Goal: Task Accomplishment & Management: Manage account settings

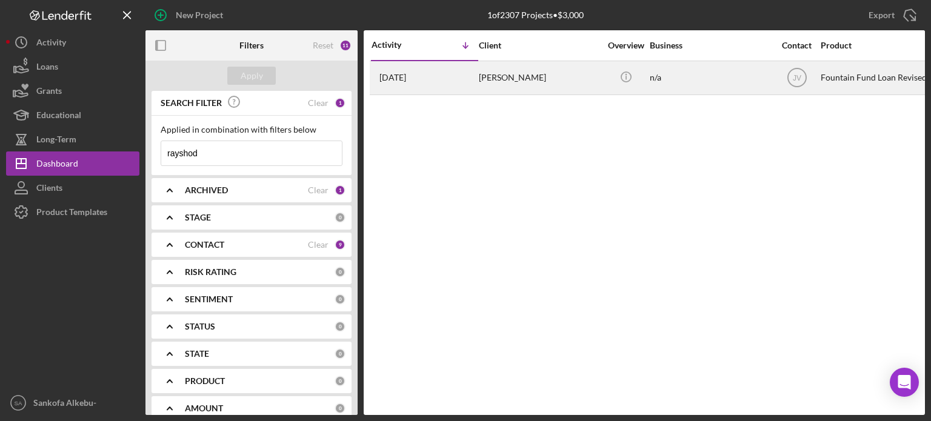
click at [503, 84] on div "[PERSON_NAME]" at bounding box center [539, 78] width 121 height 32
click at [518, 72] on div "[PERSON_NAME]" at bounding box center [539, 78] width 121 height 32
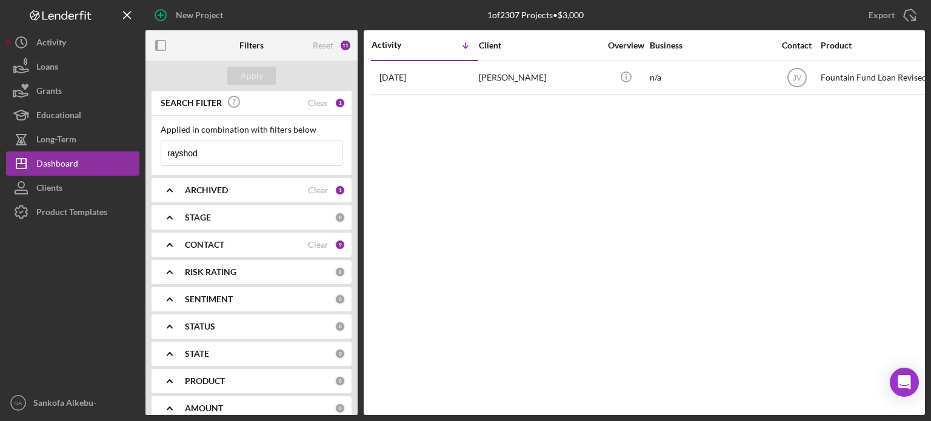
click at [212, 244] on b "CONTACT" at bounding box center [204, 245] width 39 height 10
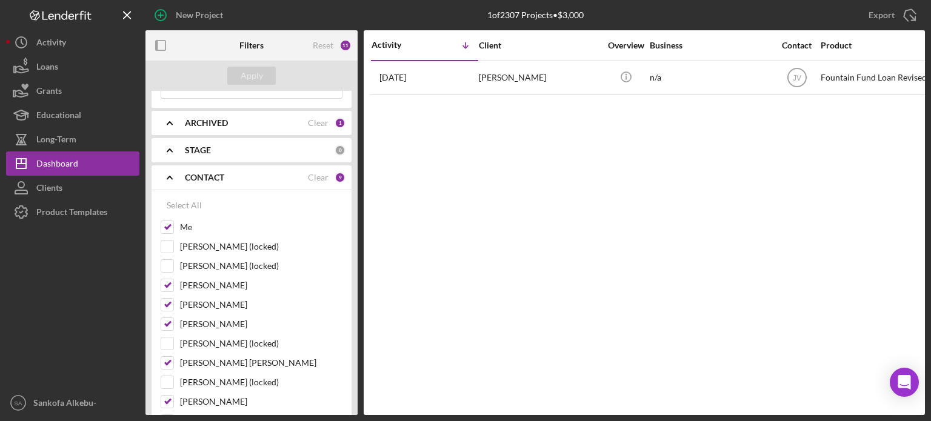
scroll to position [61, 0]
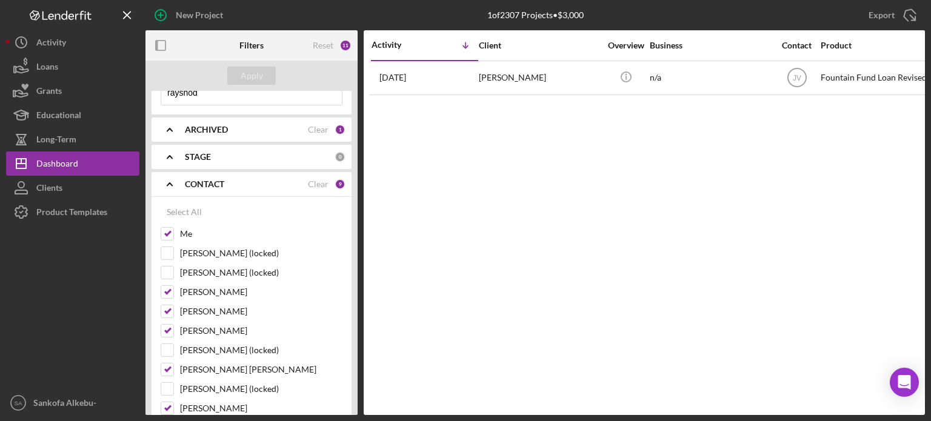
click at [243, 183] on div "CONTACT" at bounding box center [246, 184] width 123 height 10
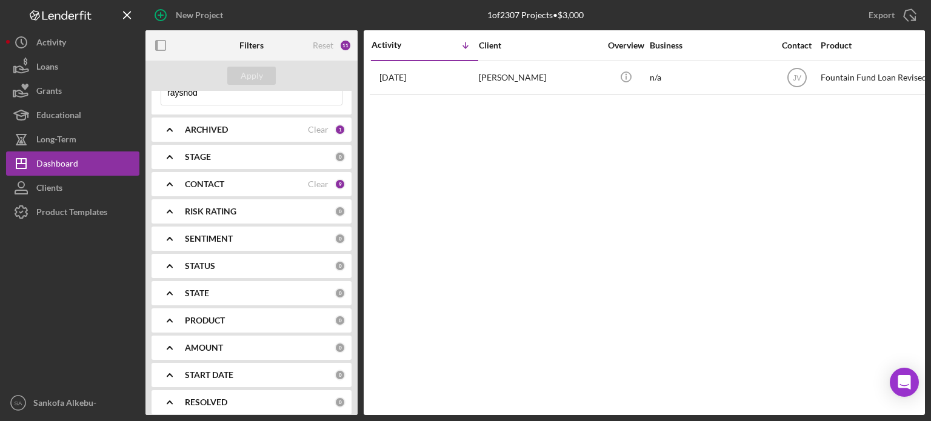
click at [320, 320] on div "PRODUCT" at bounding box center [260, 321] width 150 height 10
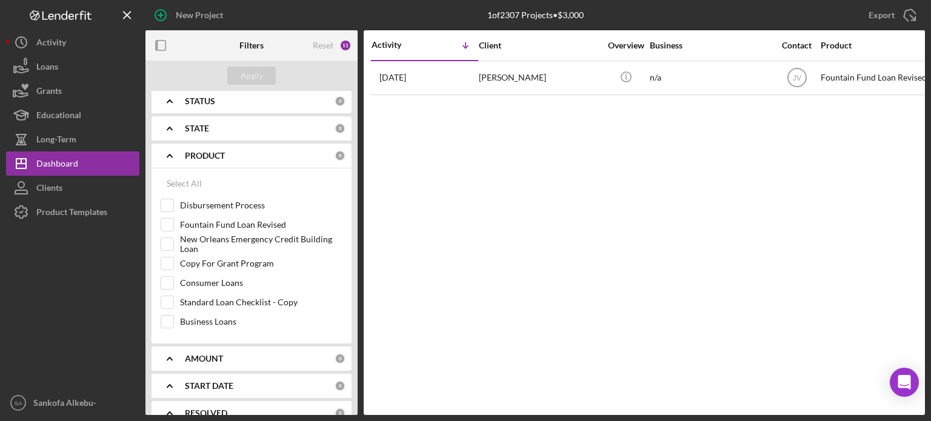
scroll to position [227, 0]
click at [162, 220] on input "Fountain Fund Loan Revised" at bounding box center [167, 223] width 12 height 12
checkbox input "true"
click at [284, 152] on div "PRODUCT" at bounding box center [246, 154] width 123 height 10
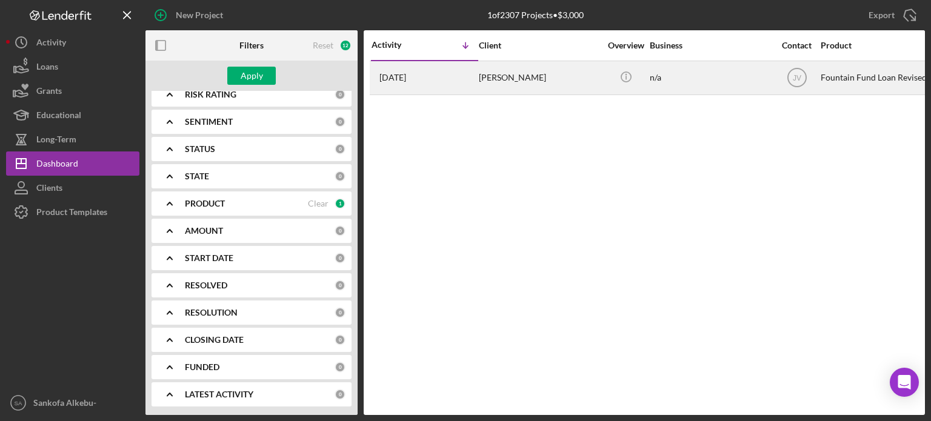
click at [480, 84] on div "[PERSON_NAME]" at bounding box center [539, 78] width 121 height 32
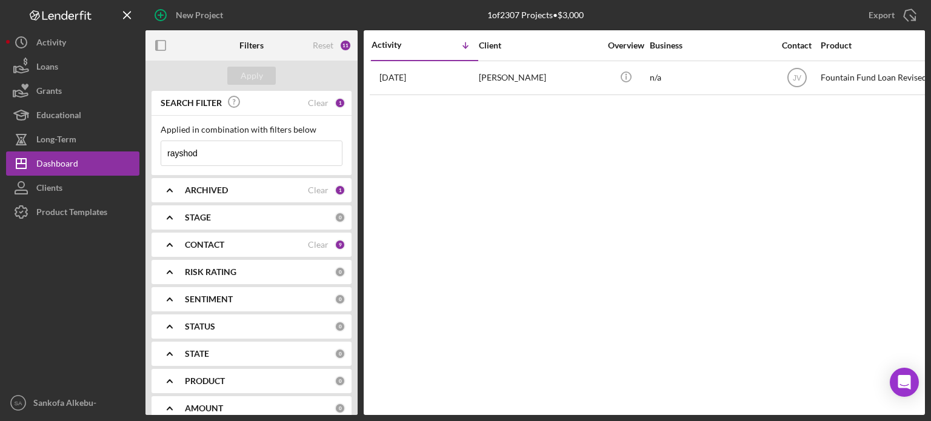
click at [240, 385] on div "PRODUCT" at bounding box center [260, 382] width 150 height 10
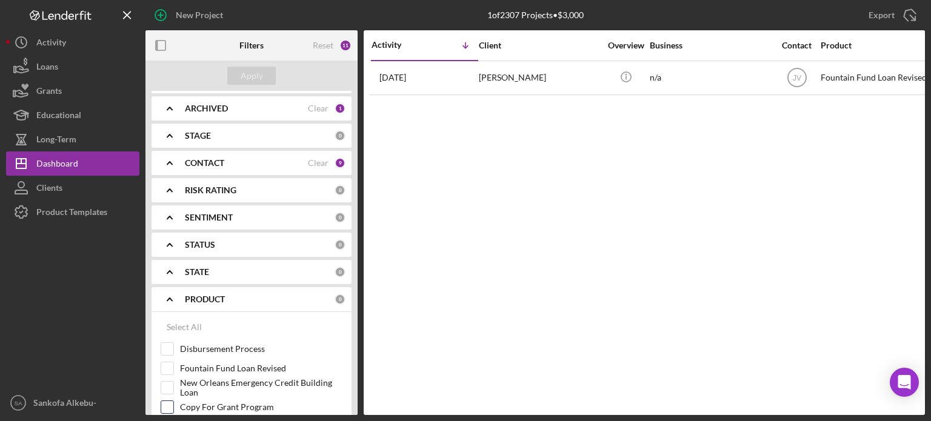
scroll to position [106, 0]
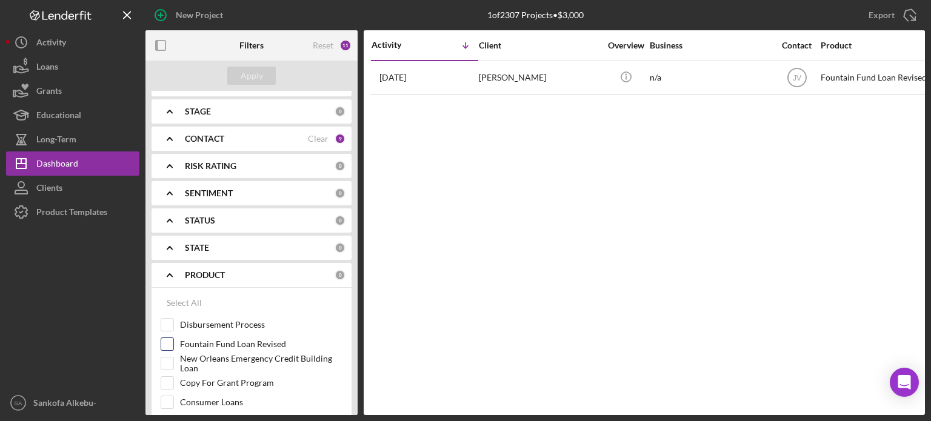
click at [170, 346] on input "Fountain Fund Loan Revised" at bounding box center [167, 344] width 12 height 12
checkbox input "true"
click at [248, 73] on div "Apply" at bounding box center [252, 76] width 22 height 18
click at [292, 275] on div "PRODUCT" at bounding box center [246, 275] width 123 height 10
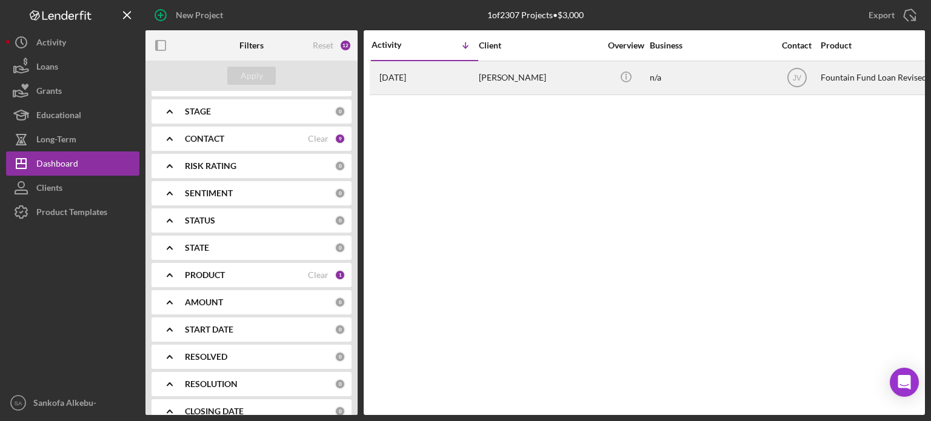
click at [489, 84] on div "[PERSON_NAME]" at bounding box center [539, 78] width 121 height 32
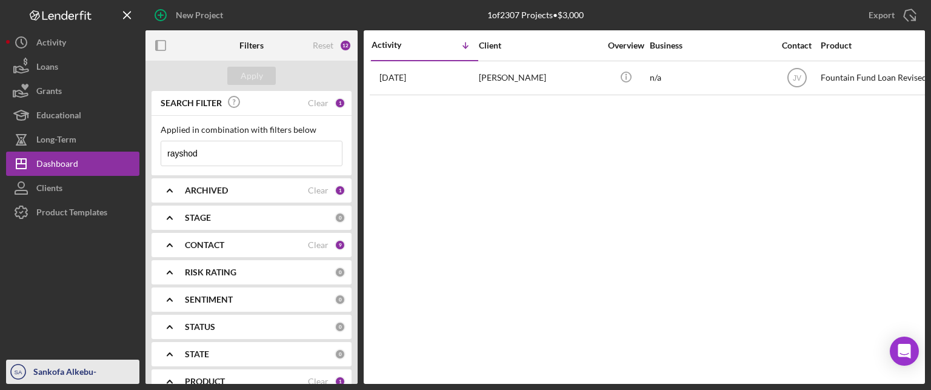
click at [44, 378] on div "Sankofa Alkebu-[GEOGRAPHIC_DATA]" at bounding box center [84, 384] width 109 height 49
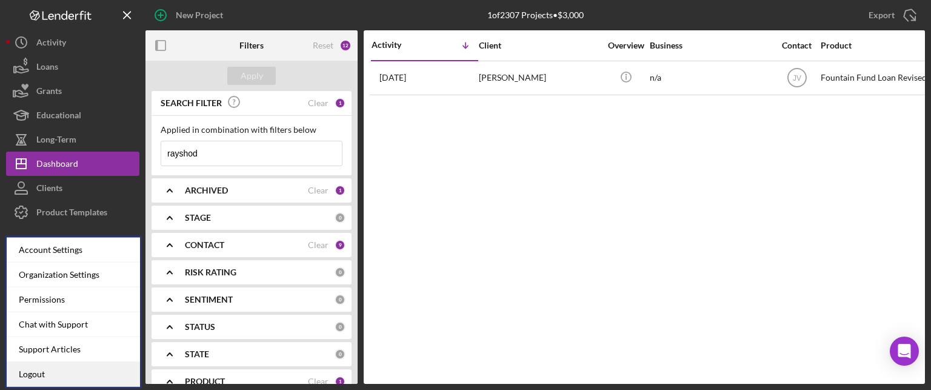
click at [44, 378] on link "Logout" at bounding box center [73, 374] width 133 height 25
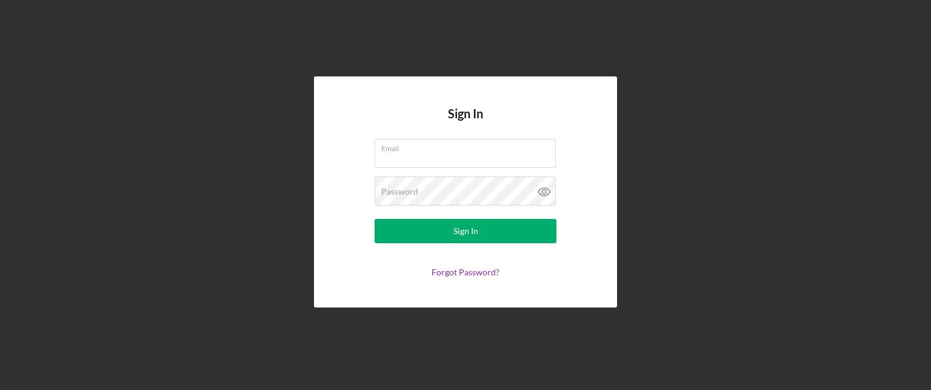
type input "salkebulan@fountainfund.org"
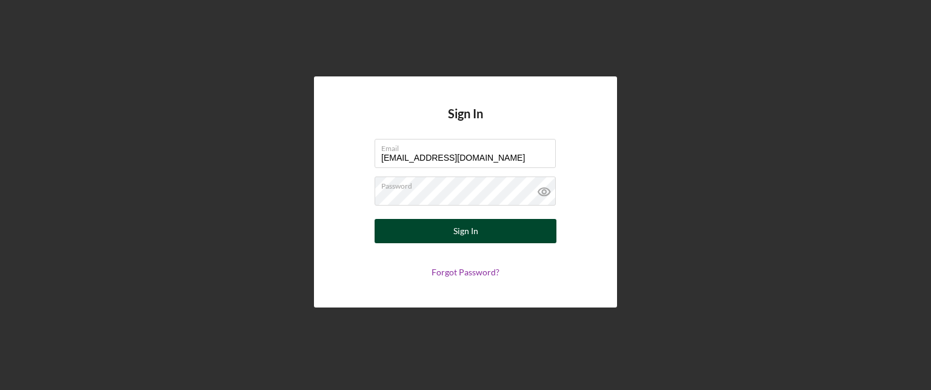
click at [455, 235] on div "Sign In" at bounding box center [466, 231] width 25 height 24
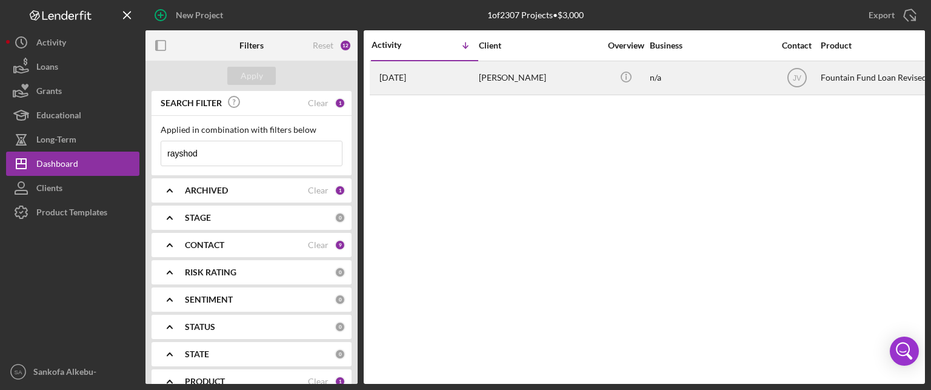
click at [487, 85] on div "[PERSON_NAME]" at bounding box center [539, 78] width 121 height 32
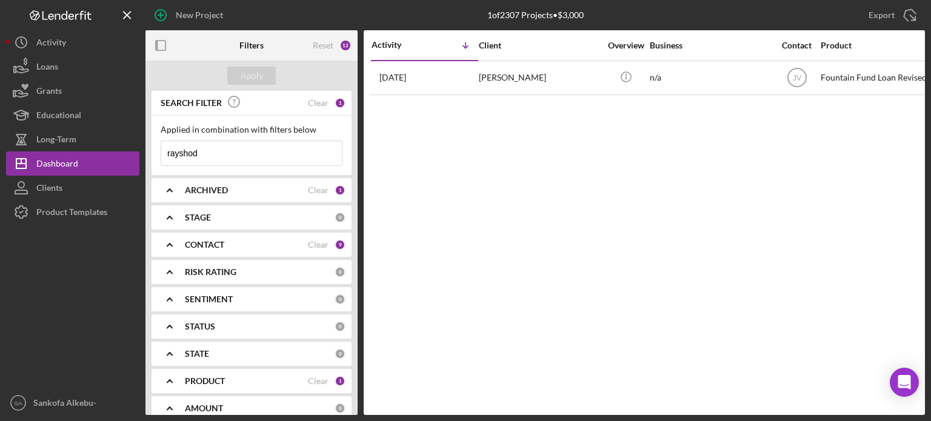
click at [293, 193] on div "ARCHIVED" at bounding box center [246, 191] width 123 height 10
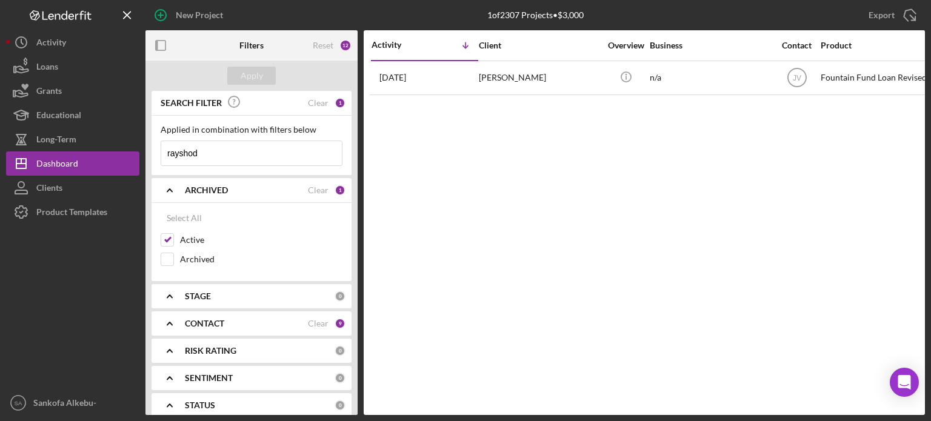
click at [293, 193] on div "ARCHIVED" at bounding box center [246, 191] width 123 height 10
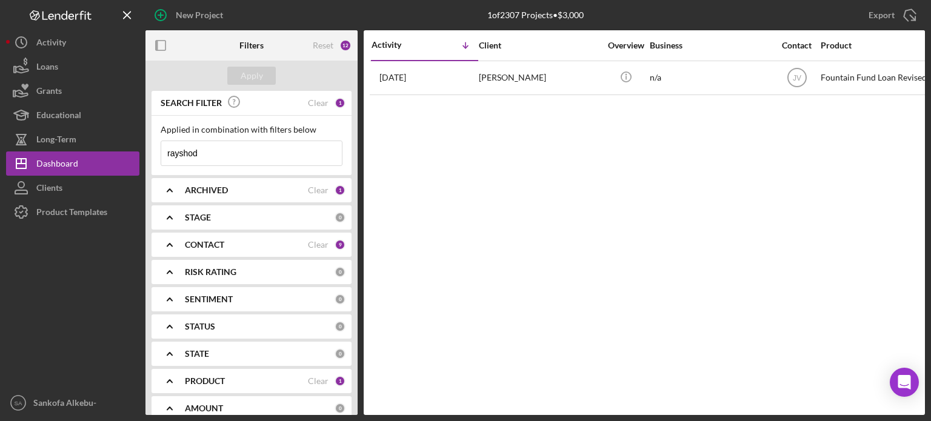
click at [306, 214] on div "STAGE" at bounding box center [260, 218] width 150 height 10
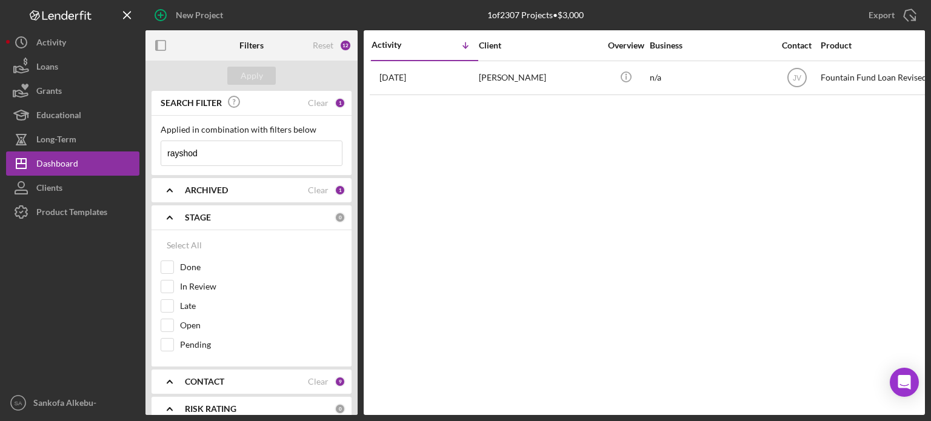
click at [301, 215] on div "STAGE" at bounding box center [260, 218] width 150 height 10
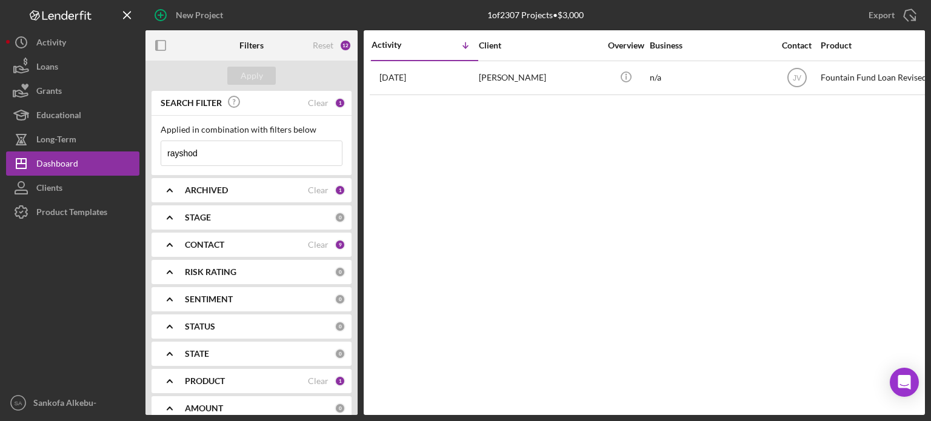
click at [262, 271] on div "RISK RATING" at bounding box center [260, 272] width 150 height 10
click at [272, 298] on div "SENTIMENT" at bounding box center [260, 300] width 150 height 10
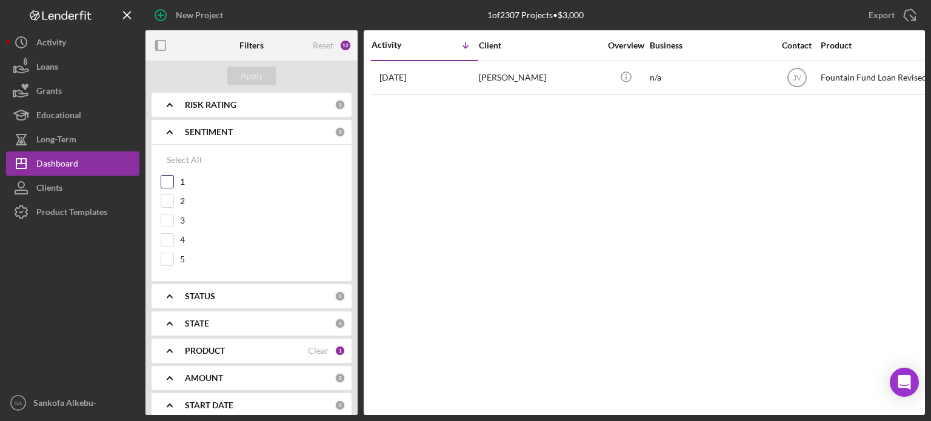
scroll to position [167, 0]
click at [267, 133] on div "SENTIMENT" at bounding box center [260, 133] width 150 height 10
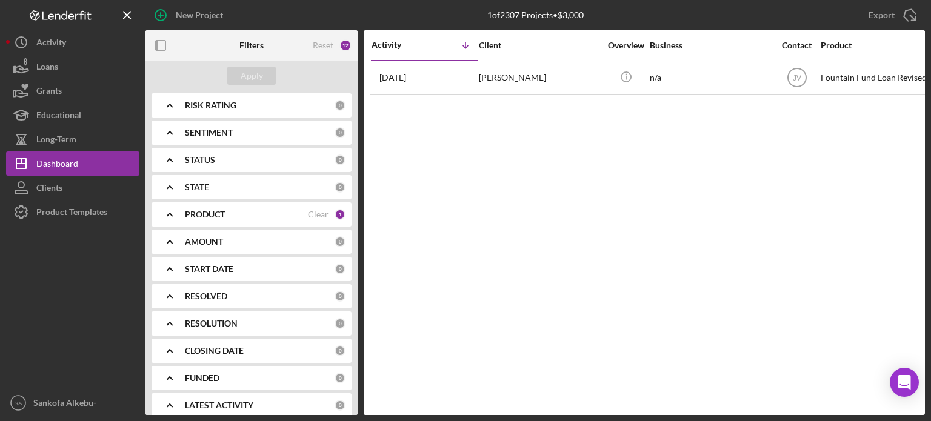
click at [267, 162] on div "STATUS" at bounding box center [260, 160] width 150 height 10
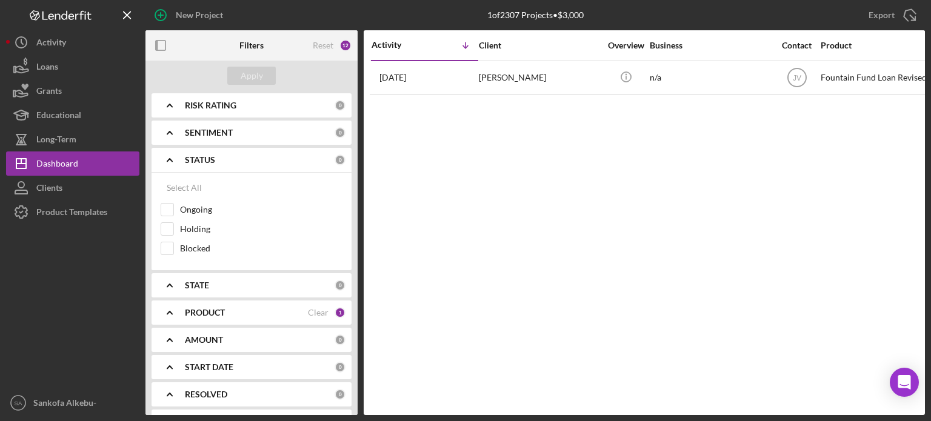
click at [263, 162] on div "STATUS" at bounding box center [260, 160] width 150 height 10
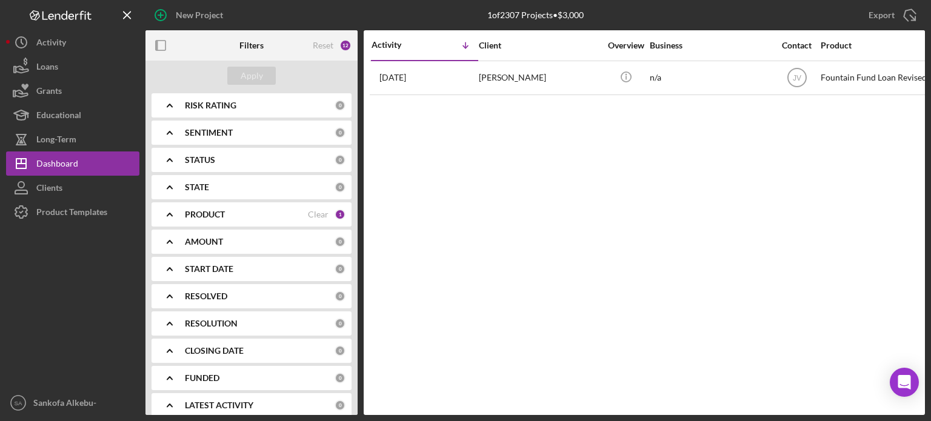
click at [262, 184] on div "STATE" at bounding box center [260, 188] width 150 height 10
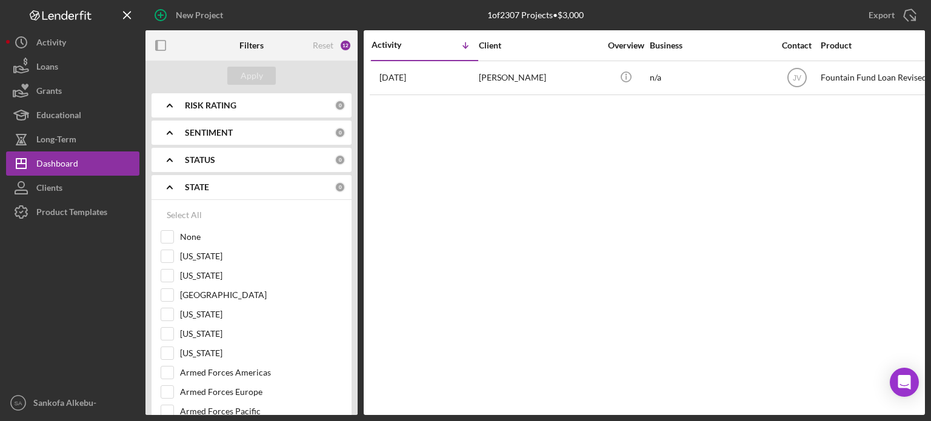
click at [262, 184] on div "STATE" at bounding box center [260, 188] width 150 height 10
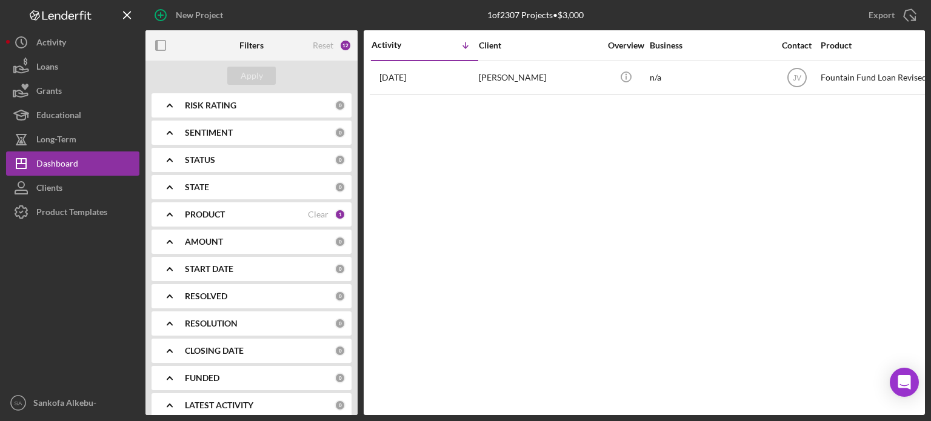
click at [272, 212] on div "PRODUCT" at bounding box center [246, 215] width 123 height 10
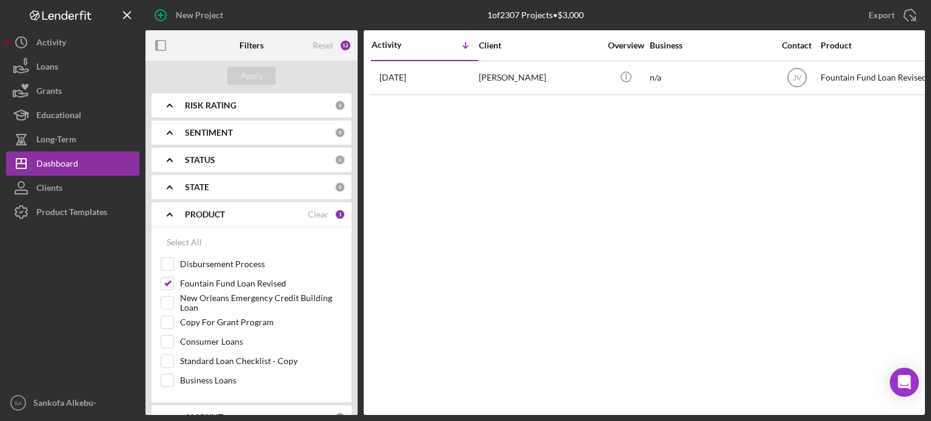
click at [272, 212] on div "PRODUCT" at bounding box center [246, 215] width 123 height 10
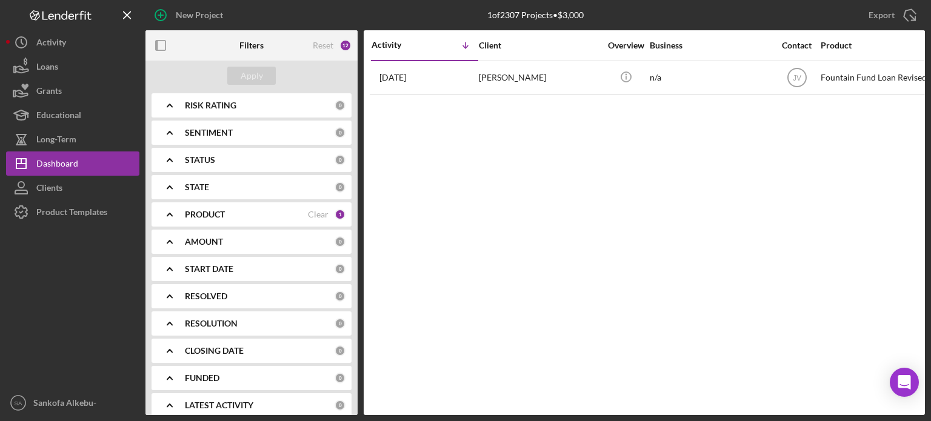
click at [279, 241] on div "AMOUNT" at bounding box center [260, 242] width 150 height 10
click at [277, 271] on div "START DATE" at bounding box center [260, 269] width 150 height 10
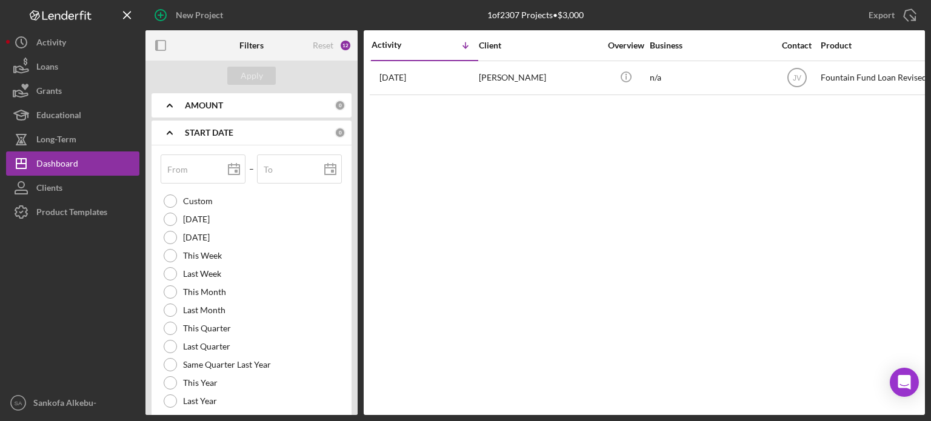
click at [250, 134] on div "START DATE" at bounding box center [260, 133] width 150 height 10
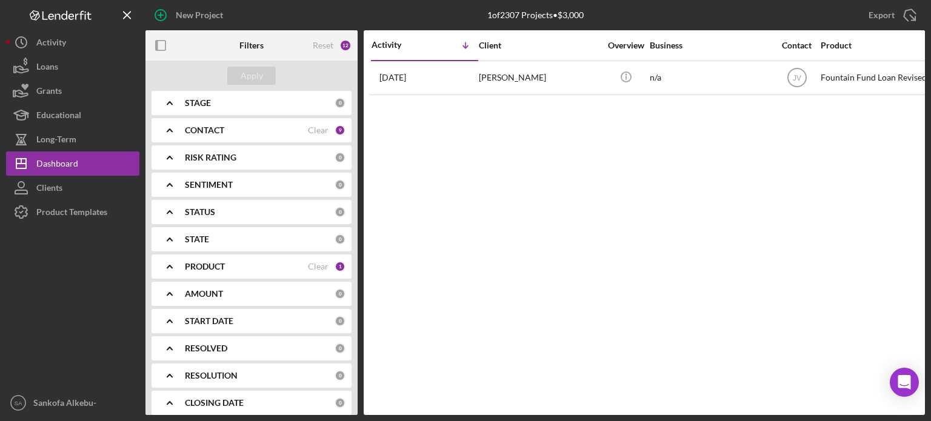
scroll to position [0, 0]
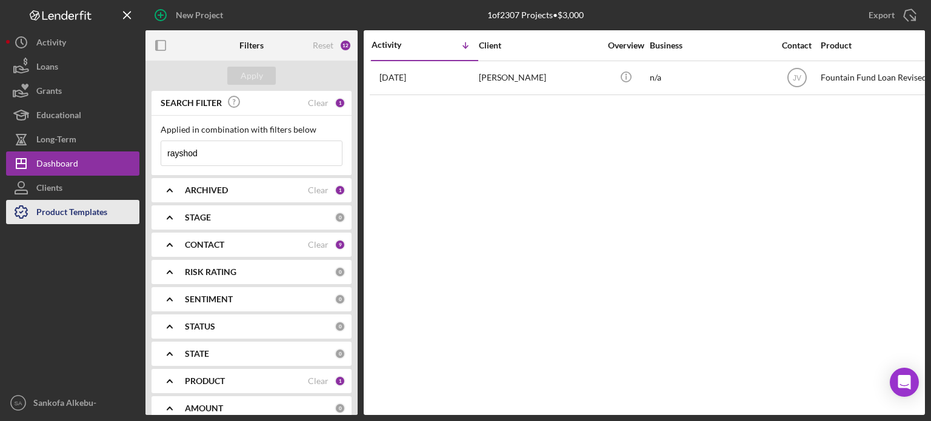
click at [65, 215] on div "Product Templates" at bounding box center [71, 213] width 71 height 27
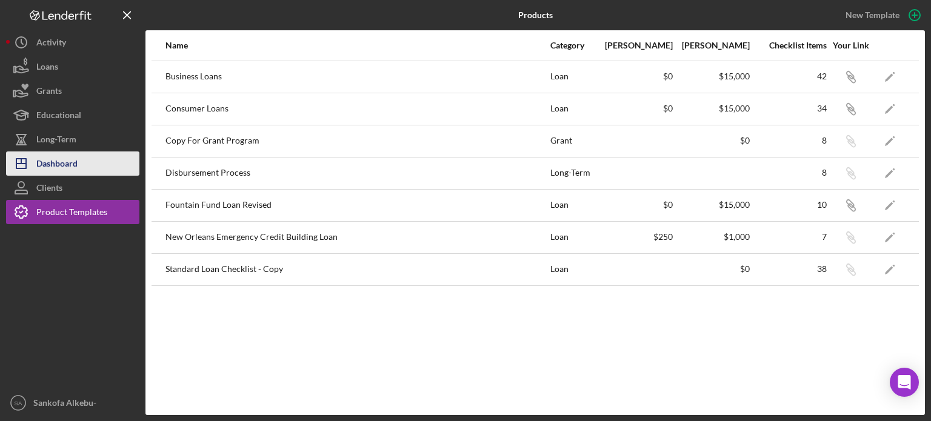
click at [69, 164] on div "Dashboard" at bounding box center [56, 165] width 41 height 27
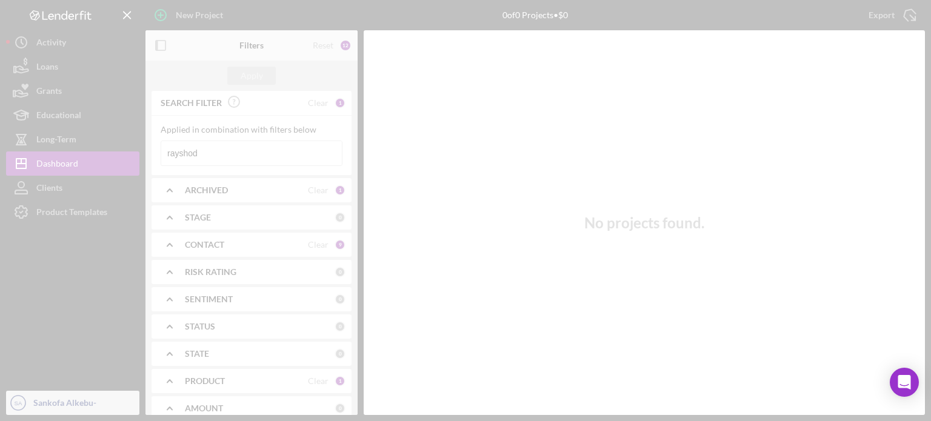
click at [121, 404] on div at bounding box center [465, 210] width 931 height 421
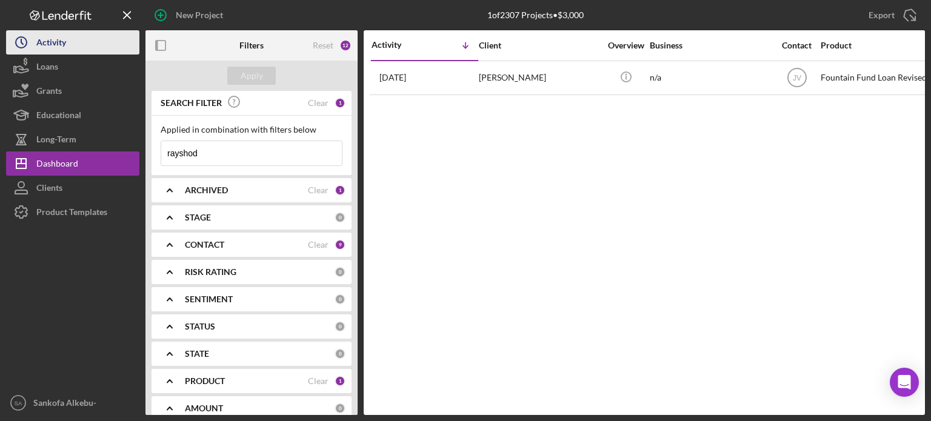
click at [55, 47] on div "Activity" at bounding box center [51, 43] width 30 height 27
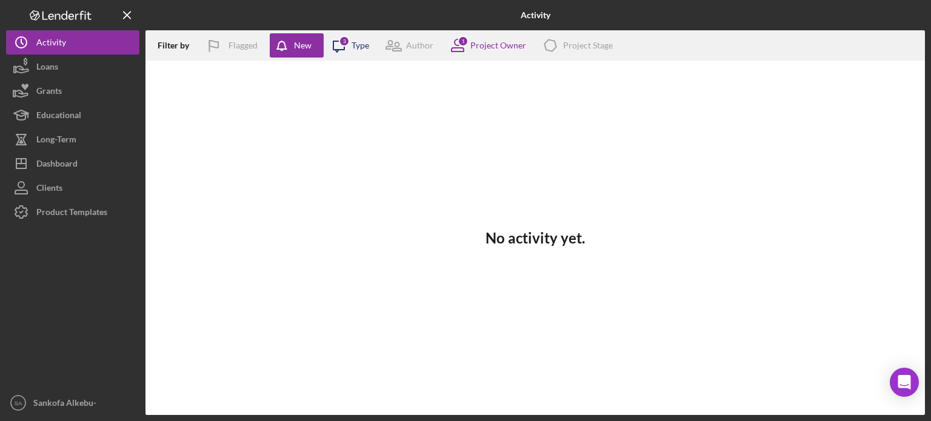
click at [342, 49] on icon at bounding box center [339, 46] width 11 height 11
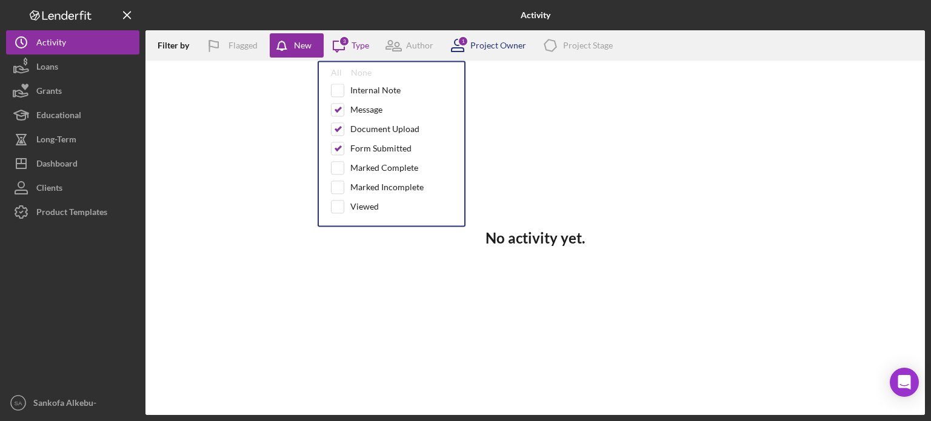
click at [483, 45] on div "Project Owner" at bounding box center [499, 46] width 56 height 10
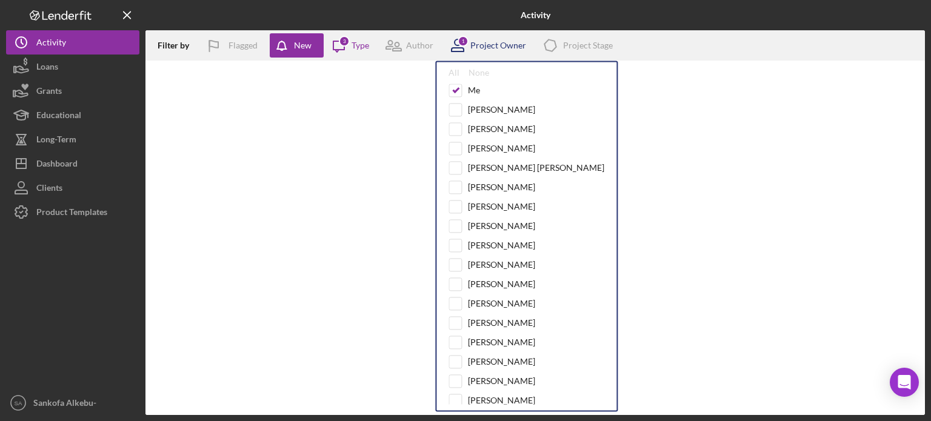
click at [483, 45] on div "Project Owner" at bounding box center [499, 46] width 56 height 10
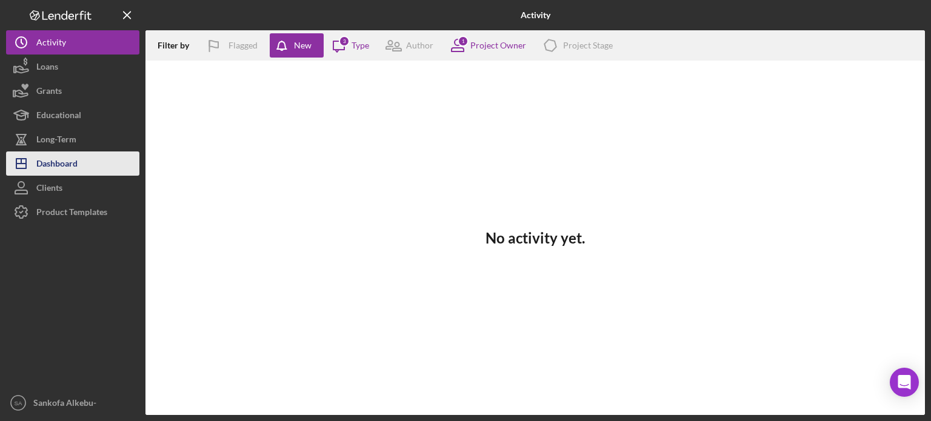
click at [73, 160] on div "Dashboard" at bounding box center [56, 165] width 41 height 27
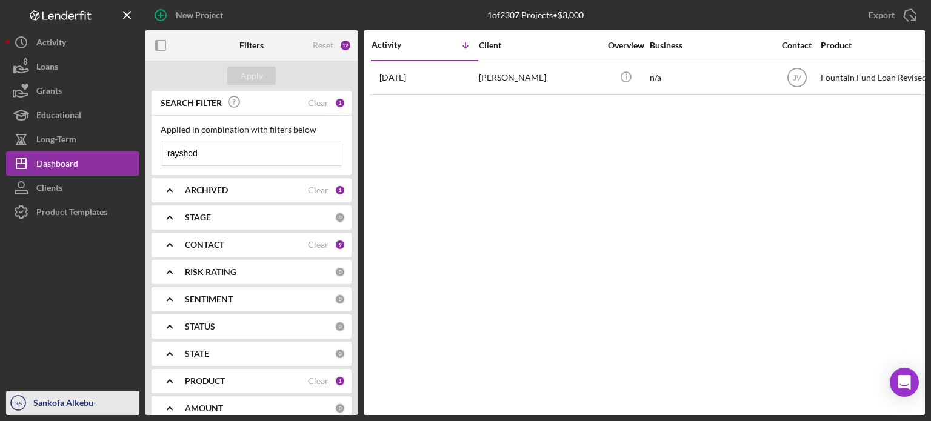
click at [44, 407] on div "Sankofa Alkebu-[GEOGRAPHIC_DATA]" at bounding box center [84, 415] width 109 height 49
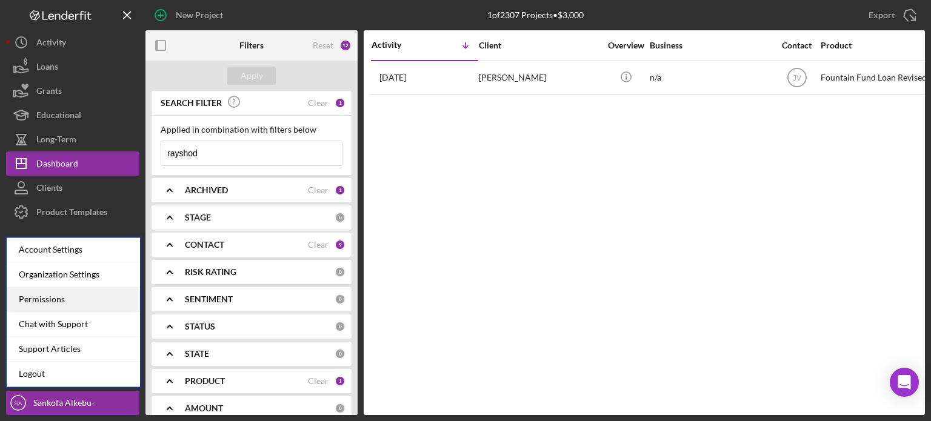
click at [76, 304] on div "Permissions" at bounding box center [73, 299] width 133 height 25
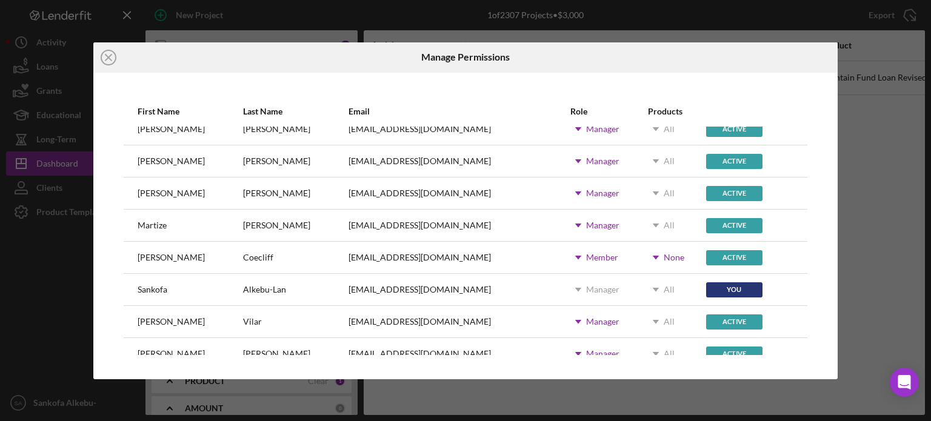
scroll to position [61, 0]
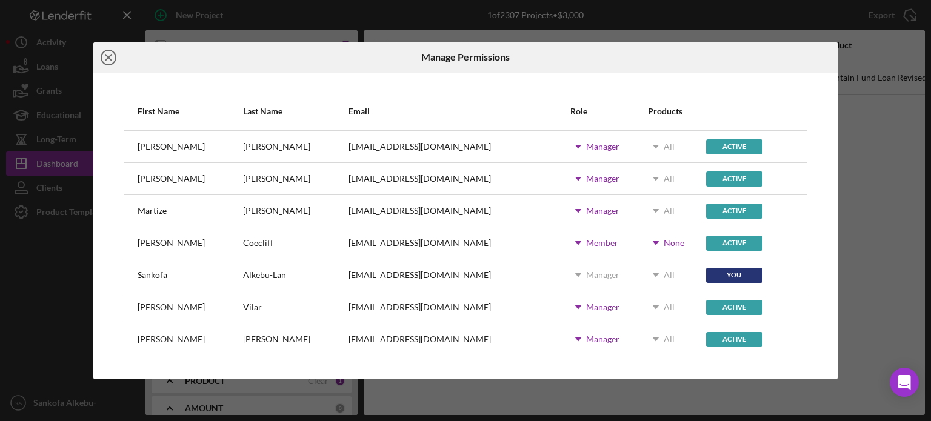
click at [114, 55] on circle at bounding box center [108, 57] width 15 height 15
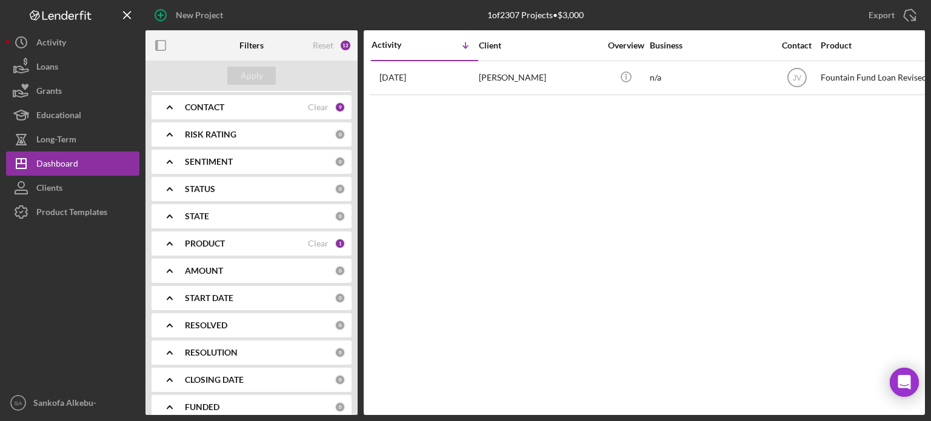
scroll to position [152, 0]
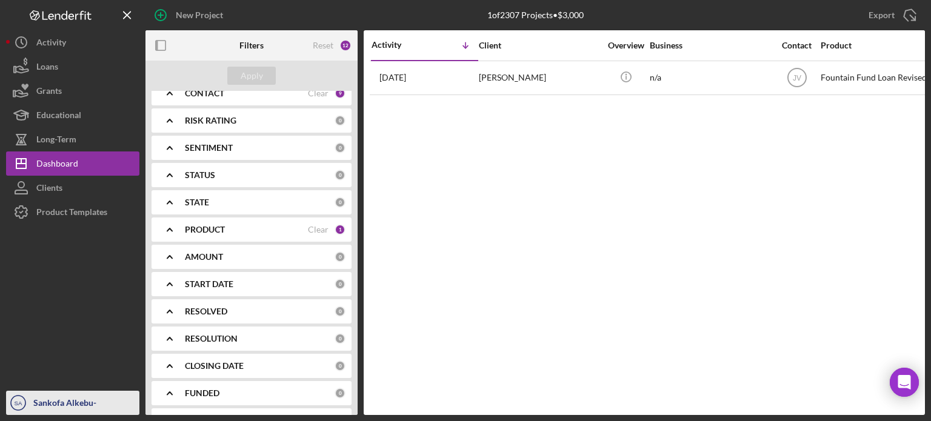
click at [49, 413] on div "Sankofa Alkebu-[GEOGRAPHIC_DATA]" at bounding box center [84, 415] width 109 height 49
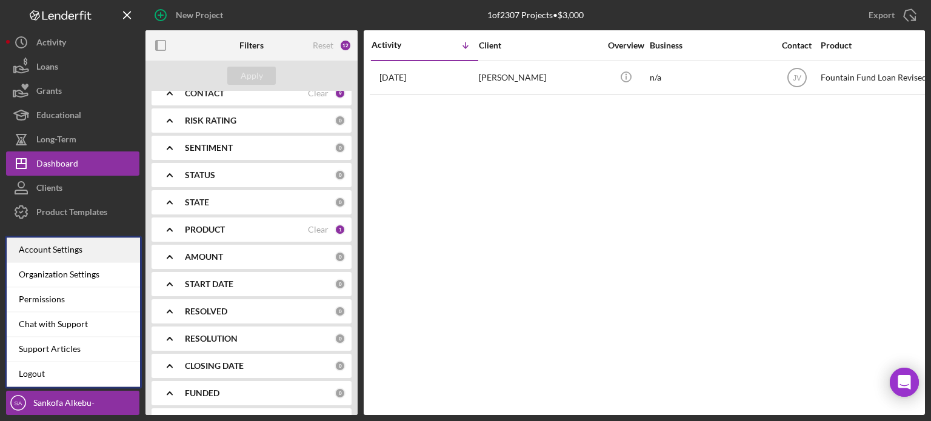
click at [56, 248] on div "Account Settings" at bounding box center [73, 250] width 133 height 25
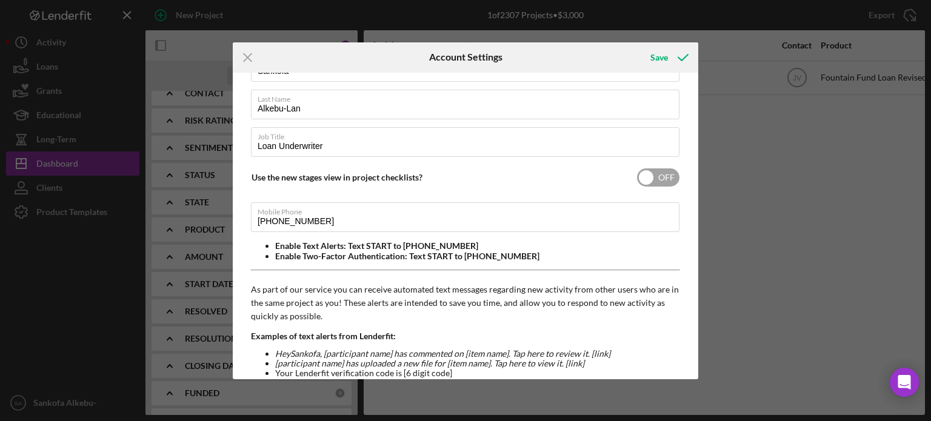
scroll to position [91, 0]
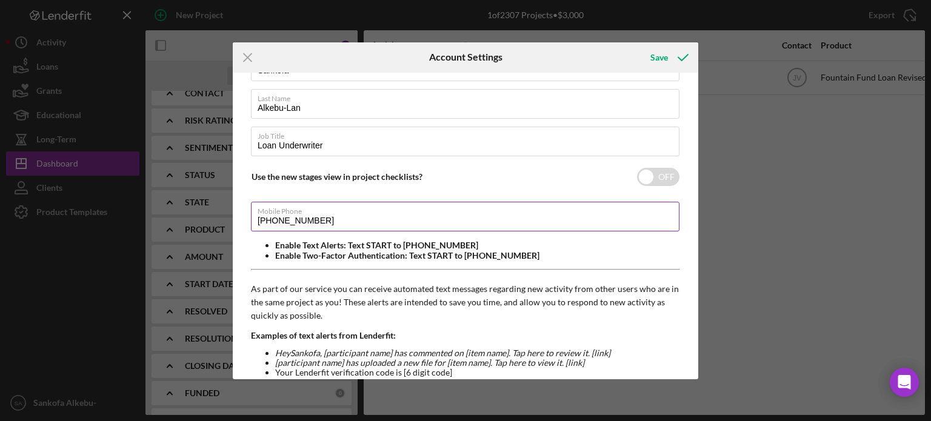
click at [329, 223] on input "(302) 522-4766" at bounding box center [465, 216] width 429 height 29
type input "(3##) ###-####"
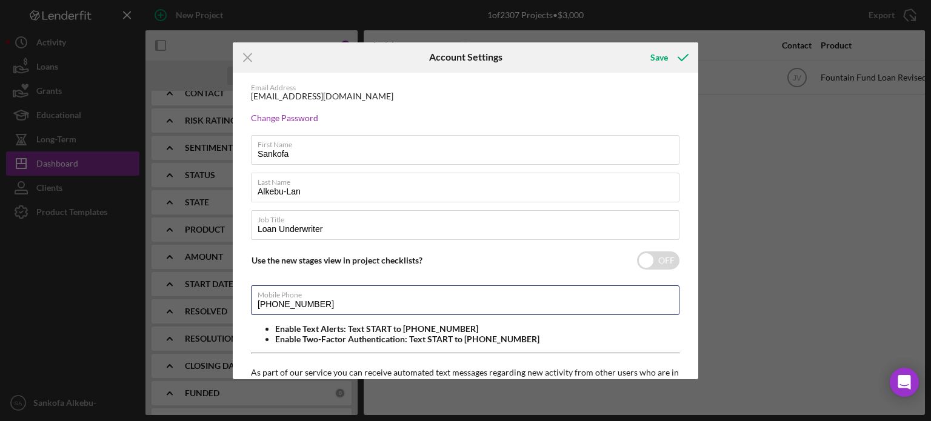
scroll to position [0, 0]
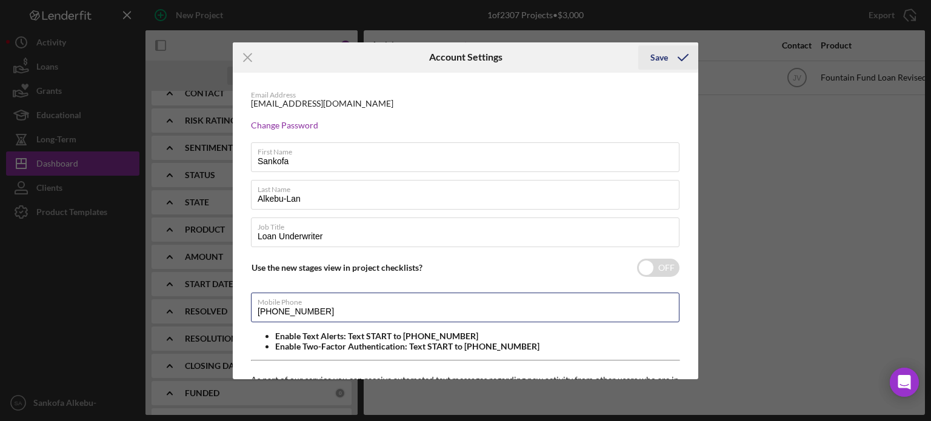
type input "(443) 871-9820"
click at [668, 58] on icon "submit" at bounding box center [683, 57] width 30 height 30
